Goal: Task Accomplishment & Management: Use online tool/utility

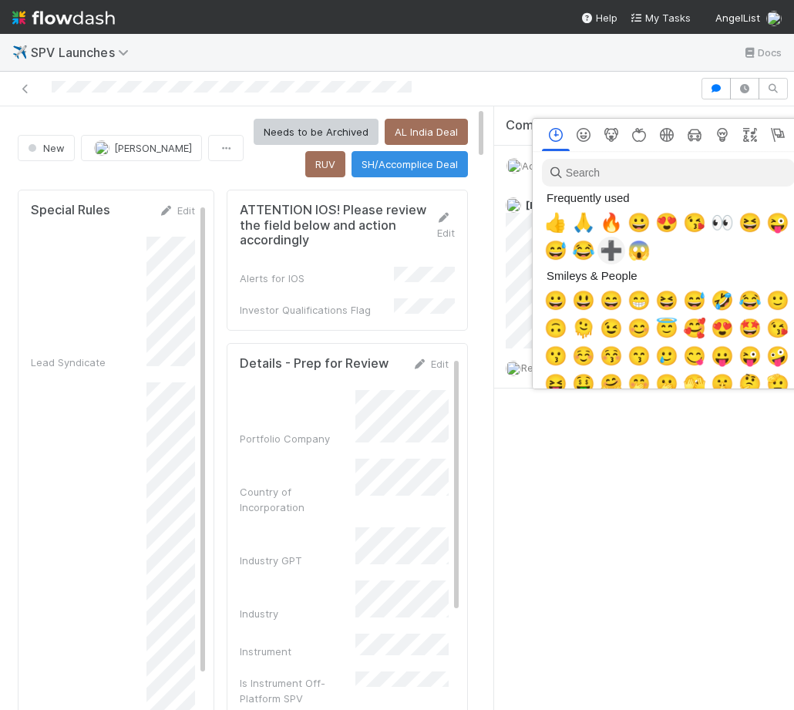
click at [606, 251] on span "➕" at bounding box center [611, 251] width 23 height 22
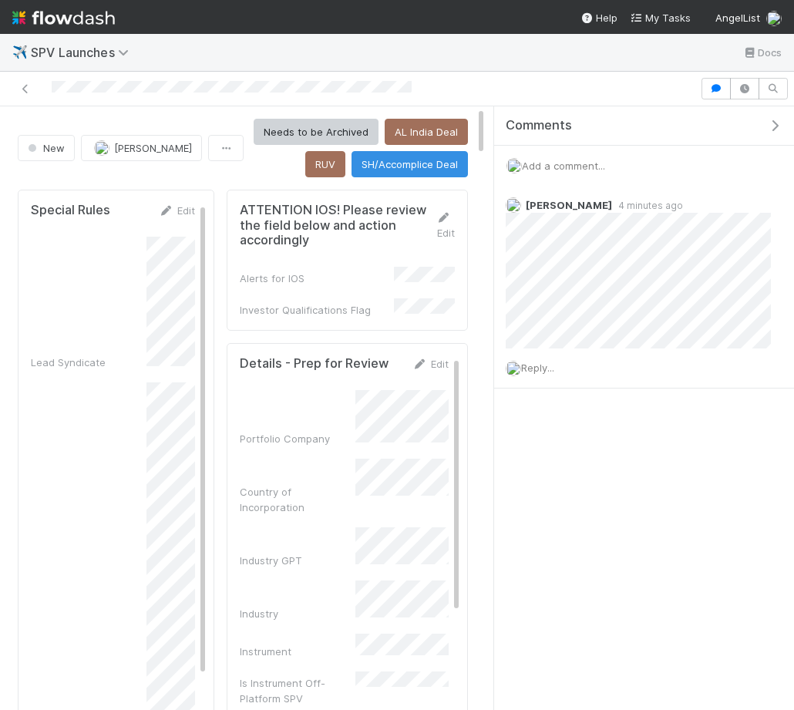
click at [777, 124] on icon "button" at bounding box center [774, 125] width 15 height 12
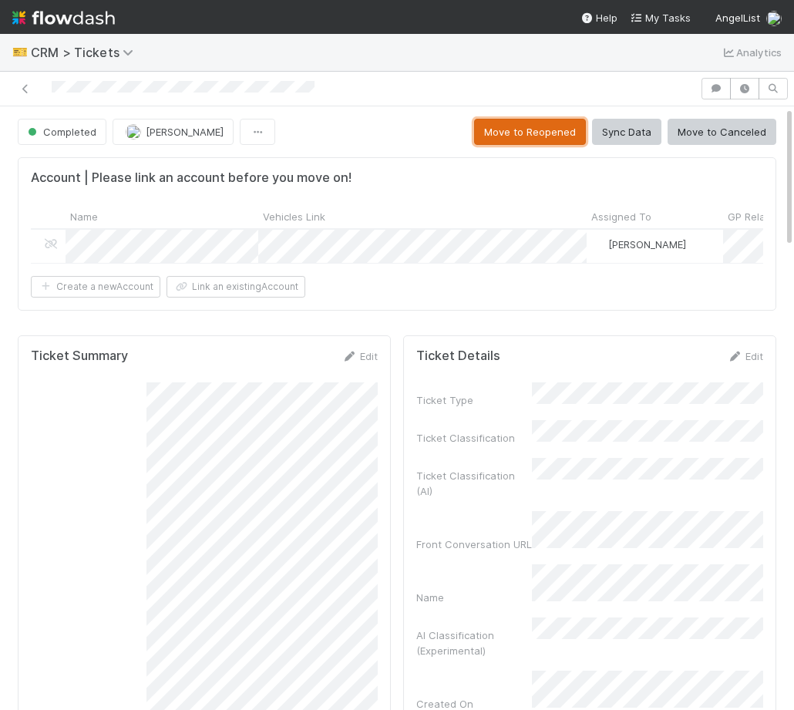
click at [548, 123] on button "Move to Reopened" at bounding box center [530, 132] width 112 height 26
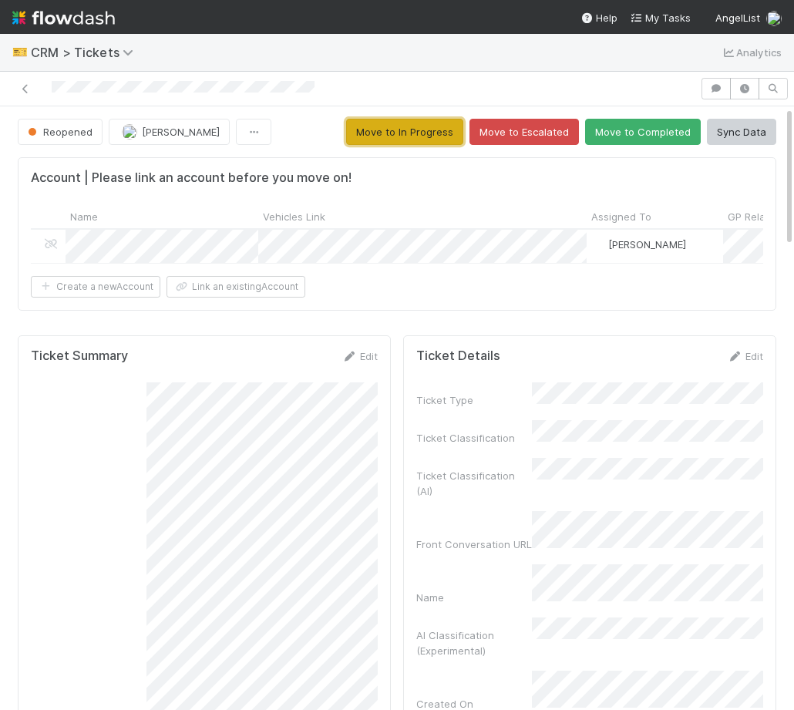
click at [432, 134] on button "Move to In Progress" at bounding box center [404, 132] width 117 height 26
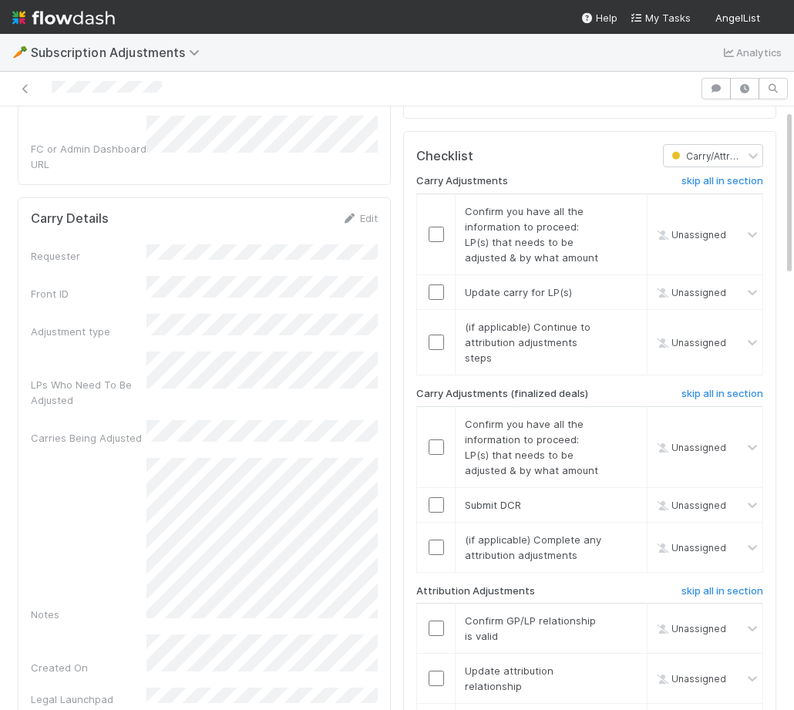
scroll to position [247, 0]
